Goal: Information Seeking & Learning: Learn about a topic

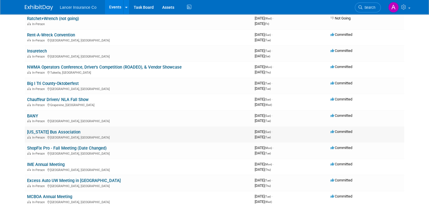
click at [59, 131] on link "[US_STATE] Bus Association" at bounding box center [53, 131] width 53 height 5
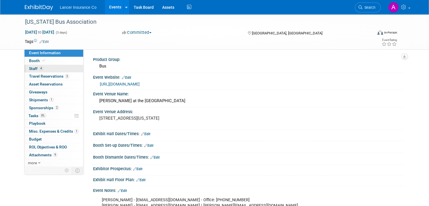
click at [29, 68] on span "Staff 4" at bounding box center [36, 68] width 14 height 5
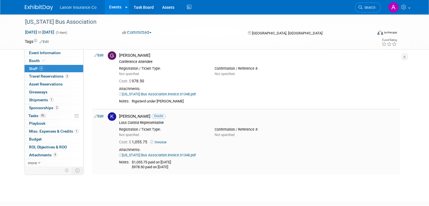
scroll to position [141, 0]
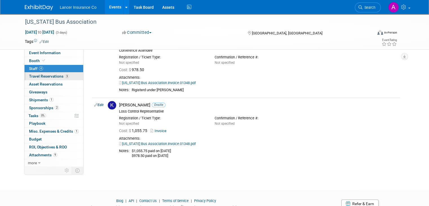
click at [48, 77] on span "Travel Reservations 3" at bounding box center [49, 76] width 40 height 5
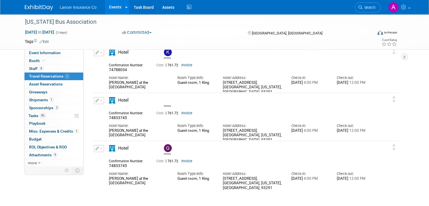
scroll to position [0, 0]
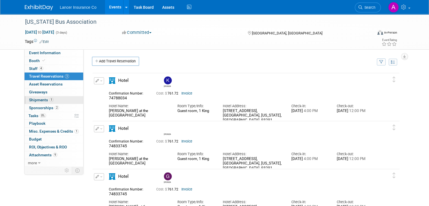
click at [36, 100] on span "Shipments 1" at bounding box center [41, 100] width 25 height 5
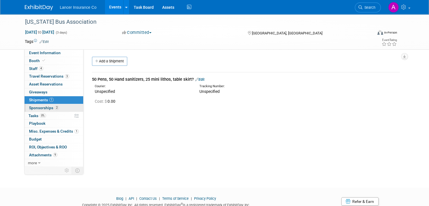
click at [41, 108] on span "Sponsorships 2" at bounding box center [44, 107] width 30 height 5
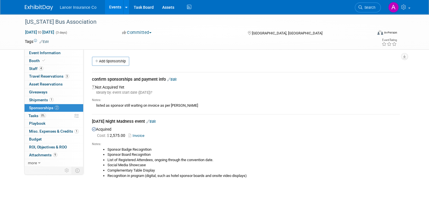
drag, startPoint x: 87, startPoint y: 121, endPoint x: 142, endPoint y: 122, distance: 54.7
click at [142, 122] on div "Monday Night Madness event Edit" at bounding box center [246, 121] width 308 height 7
copy div "Monday Night Madness event"
click at [39, 153] on span "Attachments 9" at bounding box center [43, 155] width 28 height 5
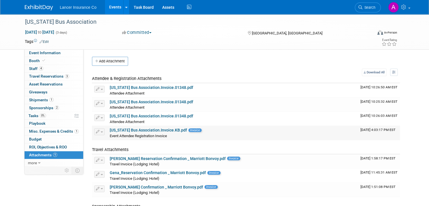
click at [150, 128] on link "California Bus Association.Invoice.KB.pdf" at bounding box center [148, 130] width 77 height 5
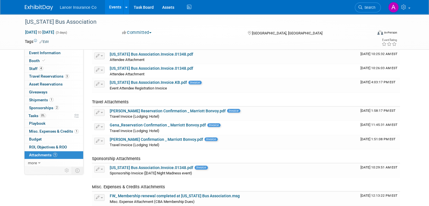
scroll to position [56, 0]
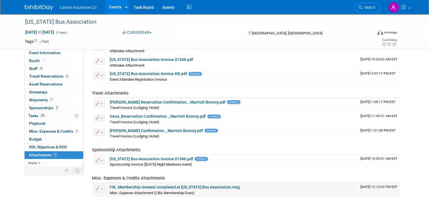
click at [155, 185] on link "FW_ Membership renewal completed at California Bus Association.msg" at bounding box center [175, 187] width 130 height 5
click at [152, 158] on link "California Bus Association.Invoice.01348.pdf" at bounding box center [151, 158] width 83 height 5
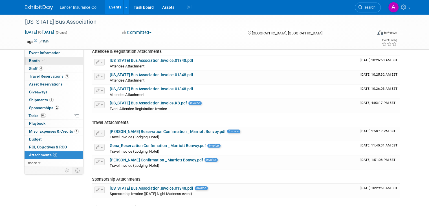
scroll to position [0, 0]
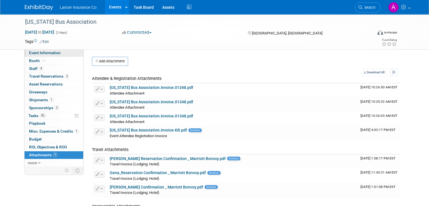
click at [46, 52] on span "Event Information" at bounding box center [45, 52] width 32 height 5
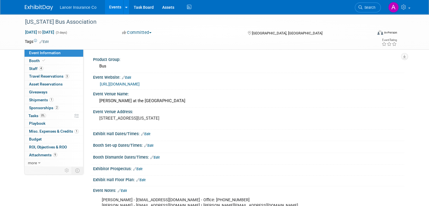
drag, startPoint x: 155, startPoint y: 83, endPoint x: 95, endPoint y: 86, distance: 60.1
click at [100, 86] on div "https://www.cbabus.com/events" at bounding box center [250, 84] width 300 height 6
copy link "https://www.cbabus.com/events"
click at [42, 155] on span "Attachments 9" at bounding box center [43, 155] width 28 height 5
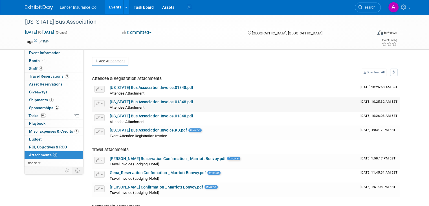
scroll to position [28, 0]
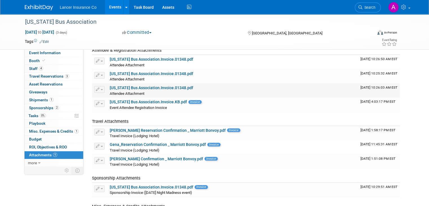
click at [153, 86] on link "California Bus Association.Invoice.01348.pdf" at bounding box center [151, 87] width 83 height 5
click at [55, 131] on span "Misc. Expenses & Credits 1" at bounding box center [54, 131] width 50 height 5
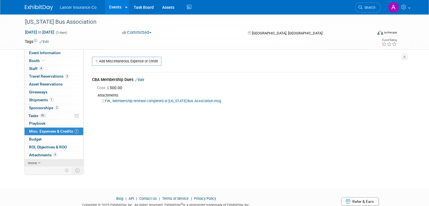
click at [30, 163] on span "more" at bounding box center [32, 162] width 9 height 5
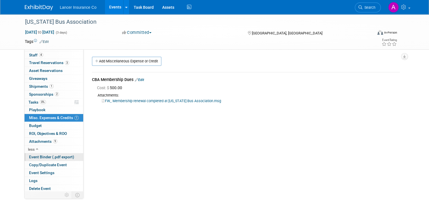
click at [41, 155] on span "Event Binder (.pdf export)" at bounding box center [51, 157] width 45 height 5
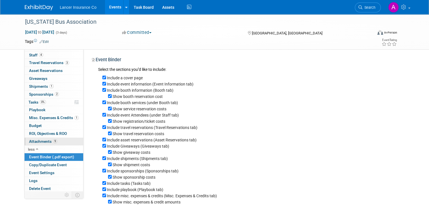
click at [39, 140] on span "Attachments 9" at bounding box center [43, 141] width 28 height 5
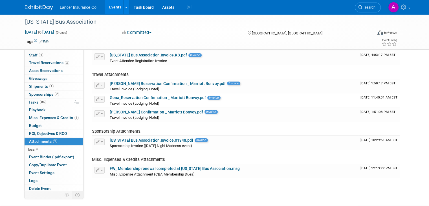
scroll to position [85, 0]
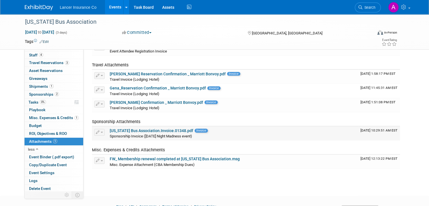
click at [168, 128] on link "California Bus Association.Invoice.01348.pdf" at bounding box center [151, 130] width 83 height 5
